Goal: Obtain resource: Download file/media

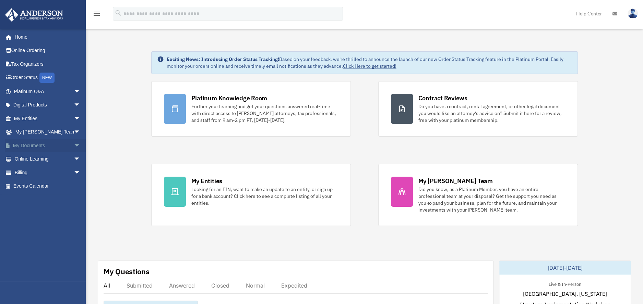
click at [74, 144] on span "arrow_drop_down" at bounding box center [81, 146] width 14 height 14
click at [28, 158] on link "Box" at bounding box center [50, 160] width 81 height 14
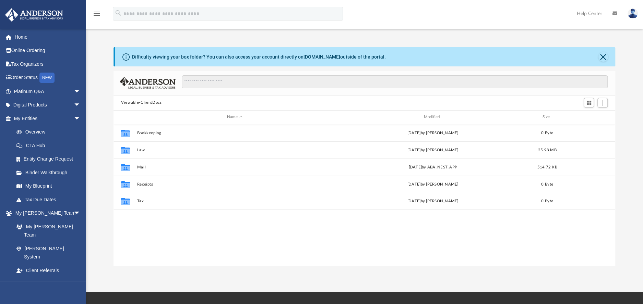
scroll to position [150, 496]
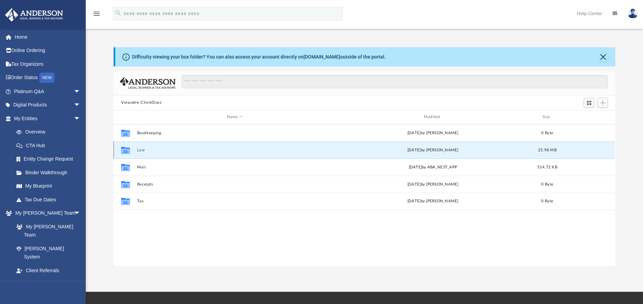
click at [139, 149] on button "Law" at bounding box center [234, 150] width 195 height 4
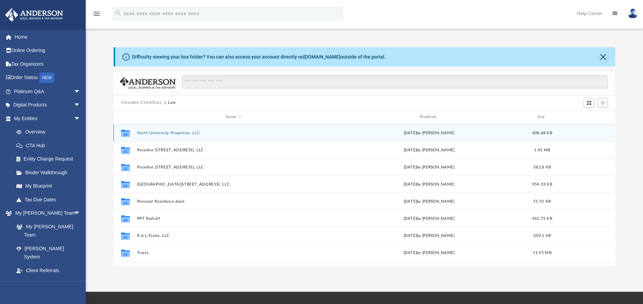
scroll to position [171, 0]
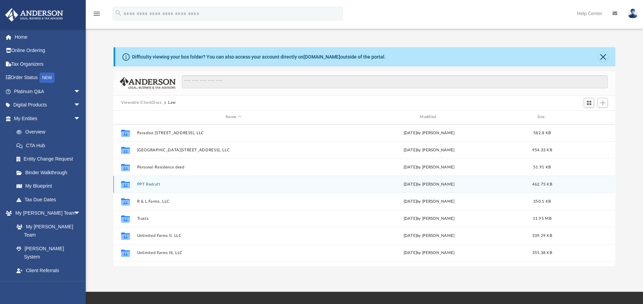
click at [151, 183] on button "PPT Redraft" at bounding box center [233, 184] width 193 height 4
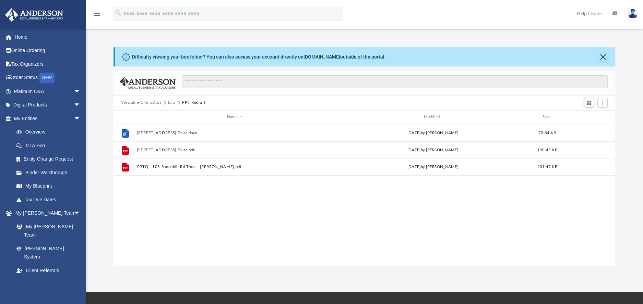
scroll to position [0, 0]
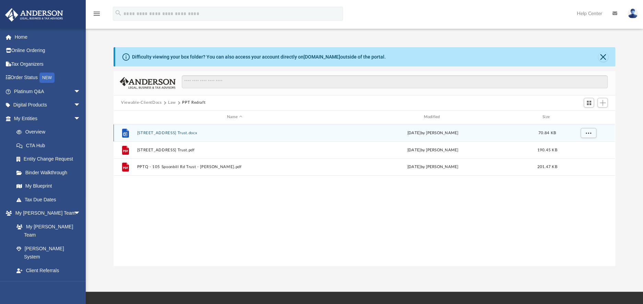
click at [160, 130] on div "File 105 Spoonbill Rd Trust.docx yesterday by Monda Dorman 70.84 KB" at bounding box center [363, 132] width 501 height 17
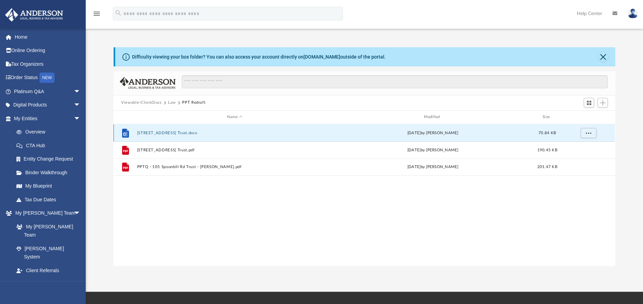
click at [159, 132] on button "105 Spoonbill Rd Trust.docx" at bounding box center [234, 133] width 195 height 4
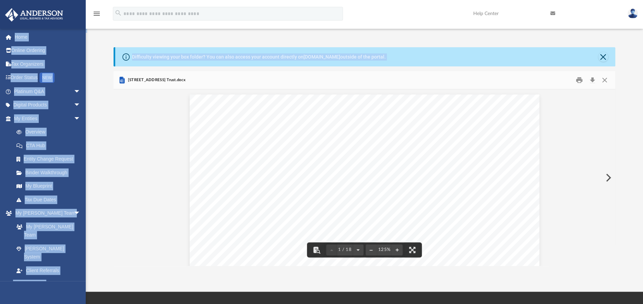
drag, startPoint x: 611, startPoint y: 111, endPoint x: 605, endPoint y: 0, distance: 110.8
click at [605, 0] on div "menu search Site Menu add richard@globalmanagementtrust.com My Profile Reset Pa…" at bounding box center [321, 146] width 643 height 292
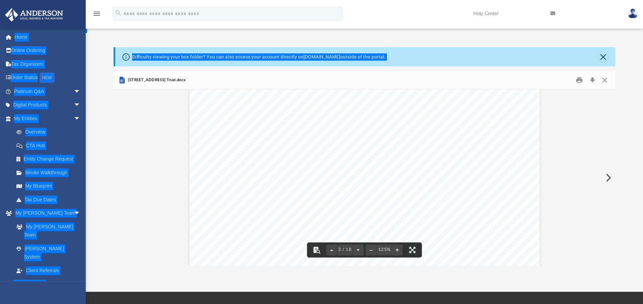
scroll to position [1165, 0]
